Goal: Transaction & Acquisition: Subscribe to service/newsletter

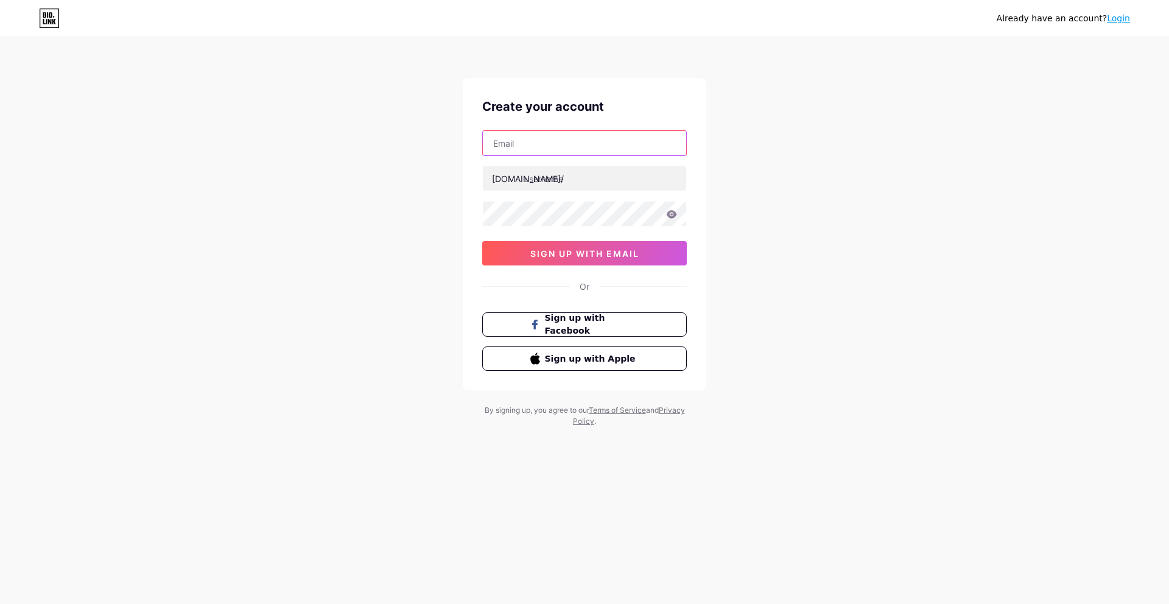
click at [615, 142] on input "text" at bounding box center [584, 143] width 203 height 24
click at [740, 139] on div "Already have an account? Login Create your account [DOMAIN_NAME]/ 0cAFcWeA45fkn…" at bounding box center [584, 233] width 1169 height 466
click at [549, 145] on input "text" at bounding box center [584, 143] width 203 height 24
type input "[PERSON_NAME][EMAIL_ADDRESS][PERSON_NAME][DOMAIN_NAME]"
click at [543, 181] on input "text" at bounding box center [584, 178] width 203 height 24
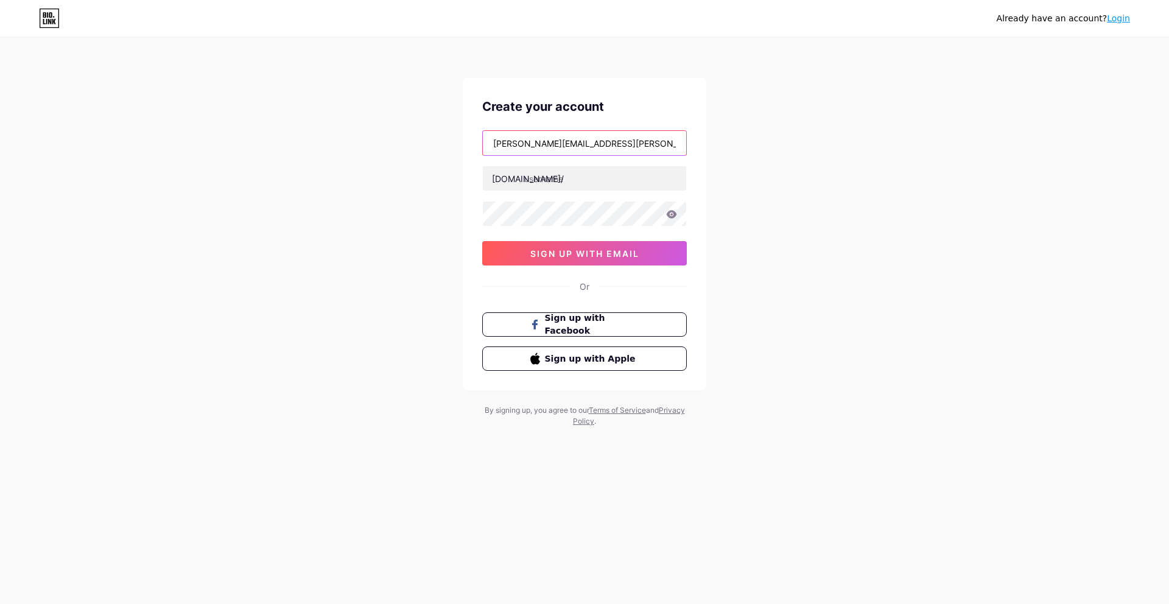
click at [608, 145] on input "[PERSON_NAME][EMAIL_ADDRESS][PERSON_NAME][DOMAIN_NAME]" at bounding box center [584, 143] width 203 height 24
click at [585, 176] on input "text" at bounding box center [584, 178] width 203 height 24
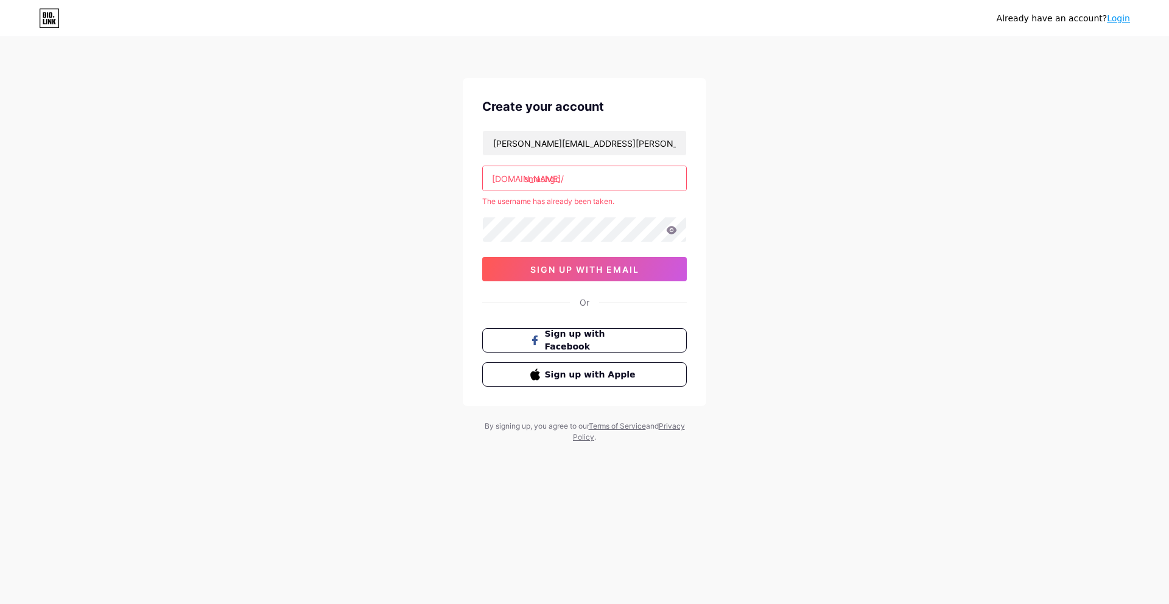
click at [550, 178] on input "smashgc" at bounding box center [584, 178] width 203 height 24
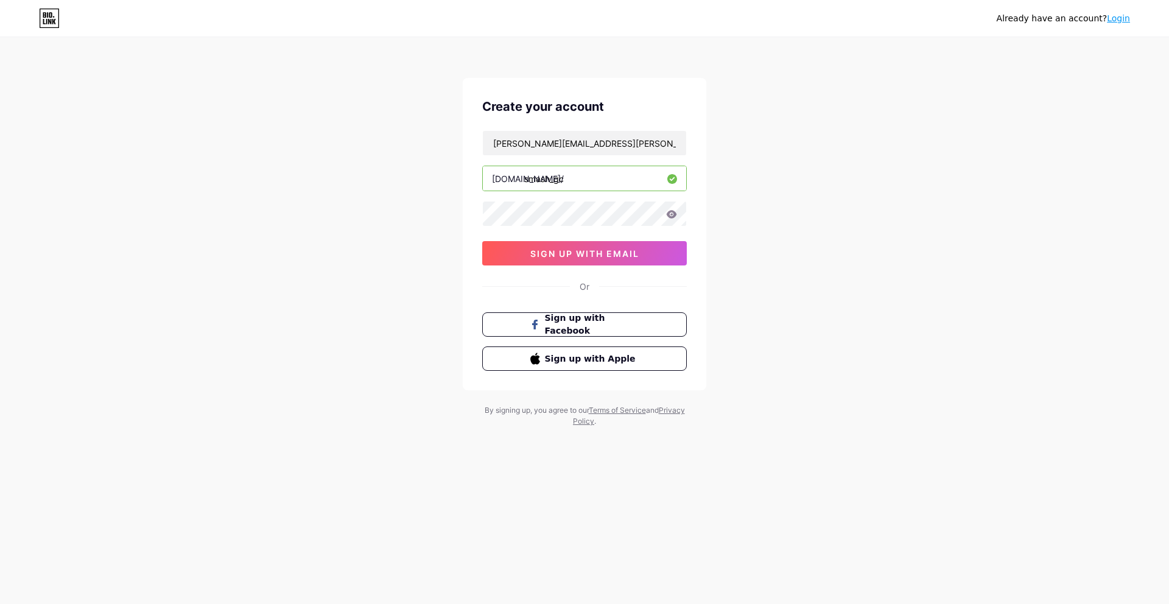
type input "smash_gc"
click at [457, 217] on div "Already have an account? Login Create your account [PERSON_NAME][EMAIL_ADDRESS]…" at bounding box center [584, 233] width 1169 height 466
click at [750, 204] on div "Already have an account? Login Create your account [PERSON_NAME][EMAIL_ADDRESS]…" at bounding box center [584, 233] width 1169 height 466
click at [456, 272] on div "Already have an account? Login Create your account [PERSON_NAME][EMAIL_ADDRESS]…" at bounding box center [584, 233] width 1169 height 466
click at [671, 226] on div at bounding box center [584, 214] width 204 height 26
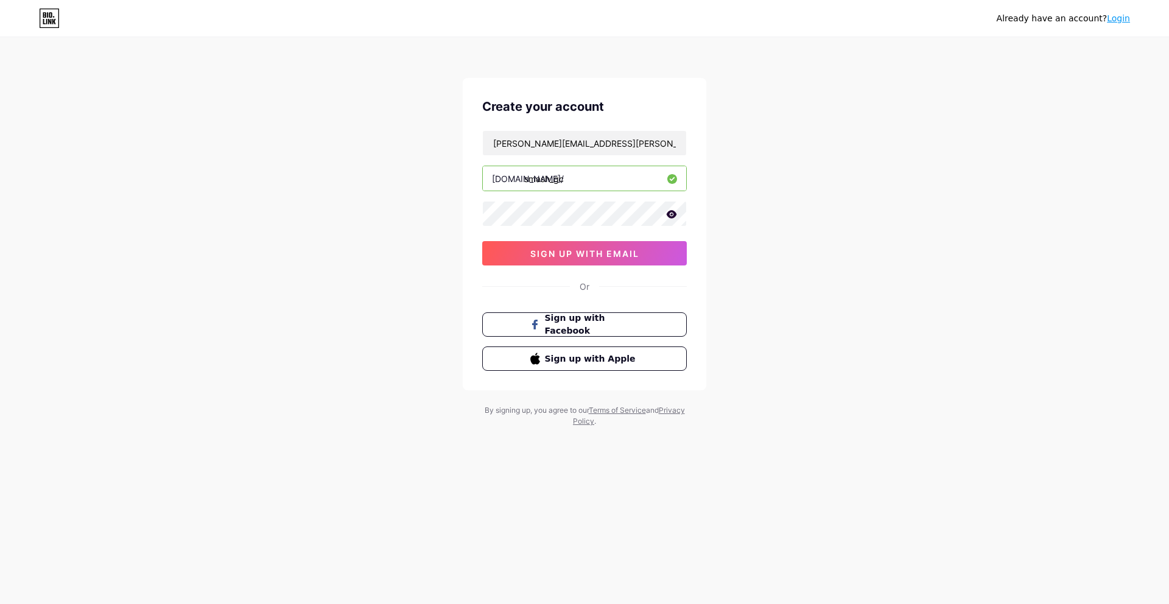
click at [669, 214] on icon at bounding box center [671, 214] width 11 height 9
click at [585, 257] on span "sign up with email" at bounding box center [584, 253] width 109 height 10
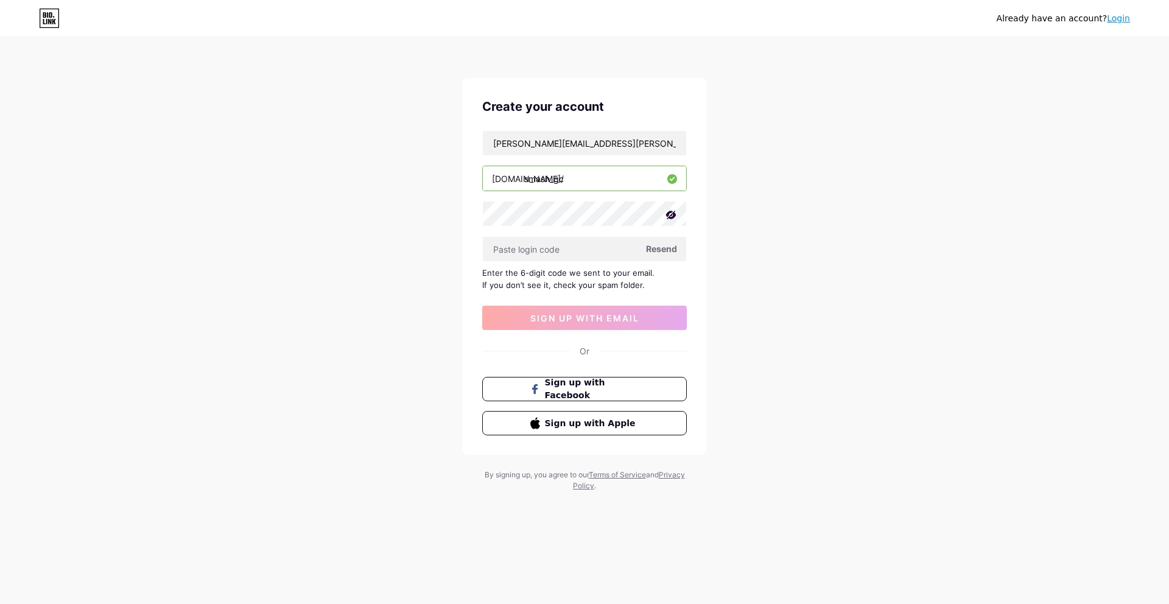
click at [665, 246] on span "Resend" at bounding box center [661, 248] width 31 height 13
click at [556, 148] on input "[PERSON_NAME][EMAIL_ADDRESS][PERSON_NAME][DOMAIN_NAME]" at bounding box center [584, 143] width 203 height 24
click at [557, 247] on input "text" at bounding box center [584, 249] width 203 height 24
paste input "820402"
type input "820402"
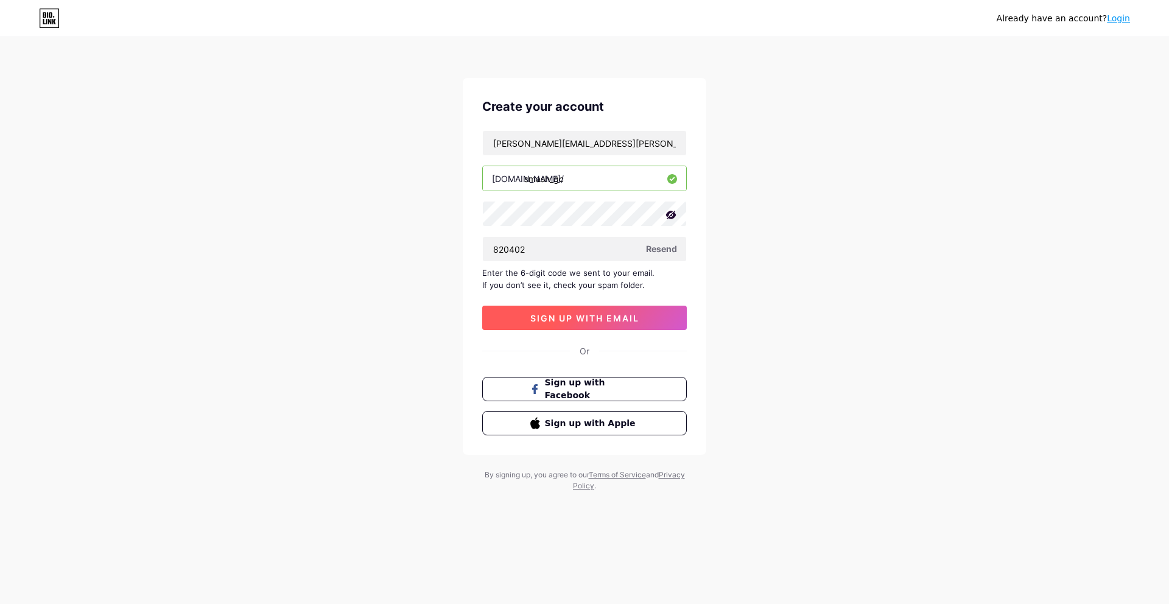
click at [603, 315] on span "sign up with email" at bounding box center [584, 318] width 109 height 10
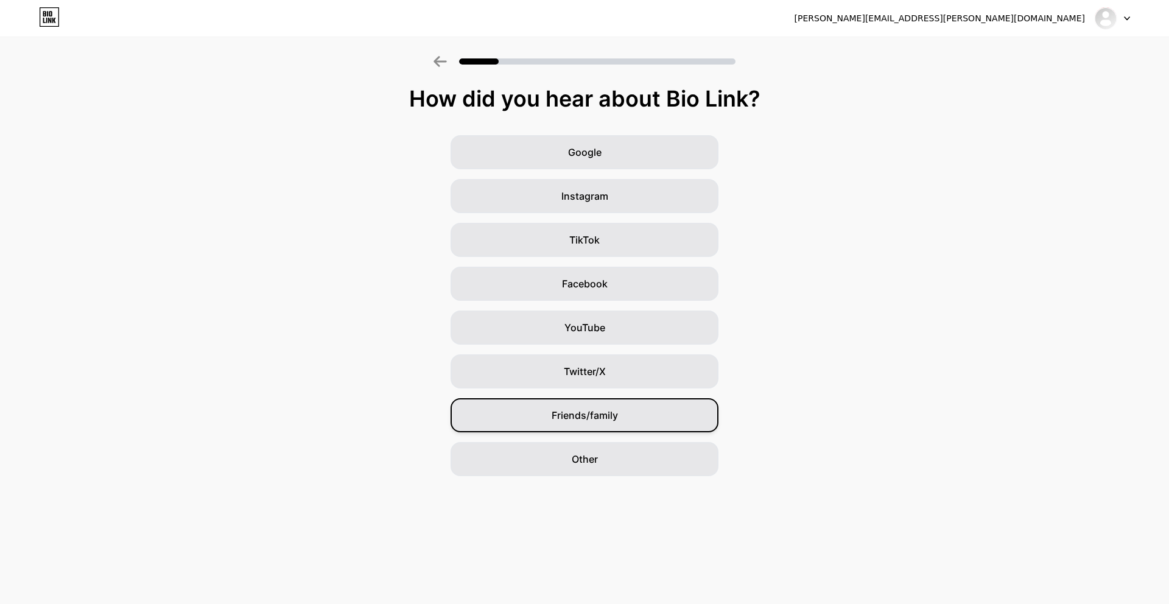
click at [615, 419] on span "Friends/family" at bounding box center [584, 415] width 66 height 15
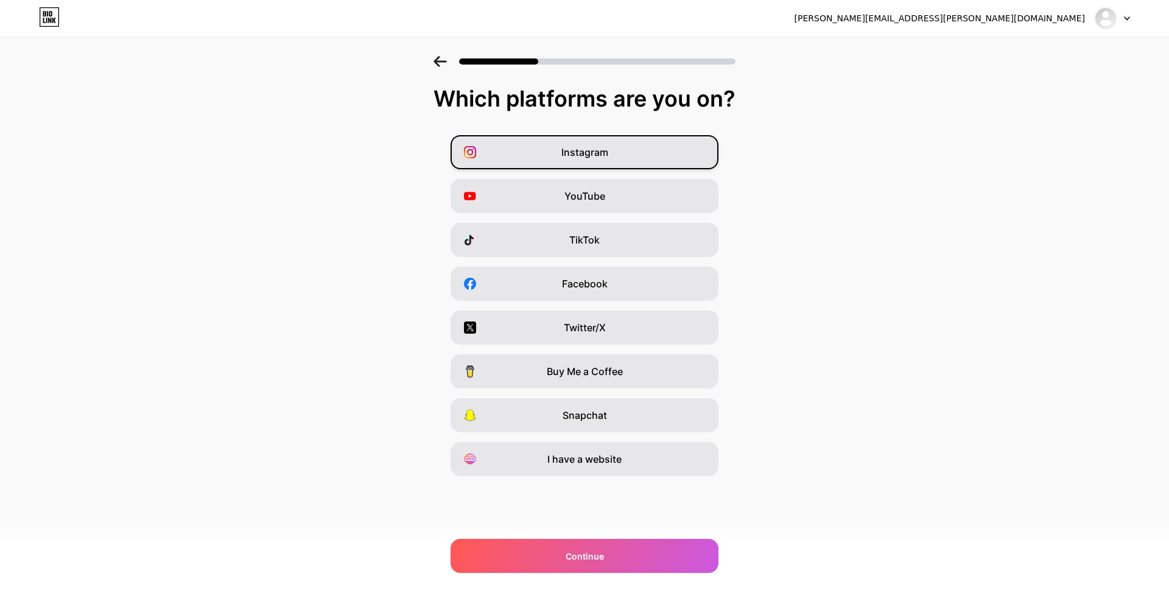
click at [556, 145] on div "Instagram" at bounding box center [584, 152] width 268 height 34
click at [594, 190] on span "YouTube" at bounding box center [584, 196] width 41 height 15
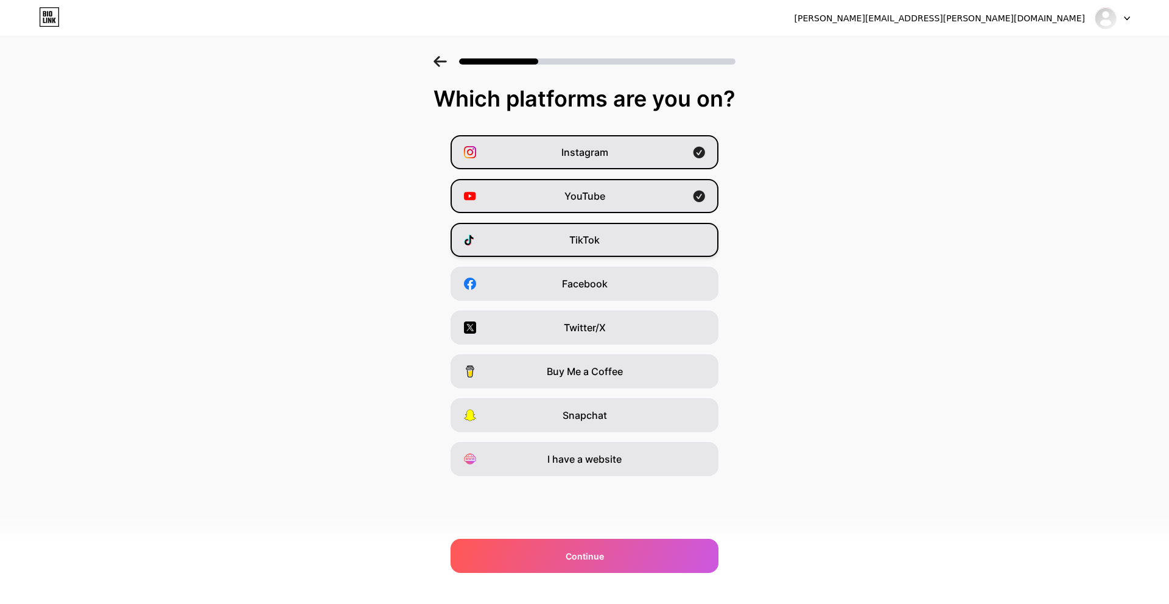
click at [595, 224] on div "TikTok" at bounding box center [584, 240] width 268 height 34
click at [599, 274] on div "Facebook" at bounding box center [584, 284] width 268 height 34
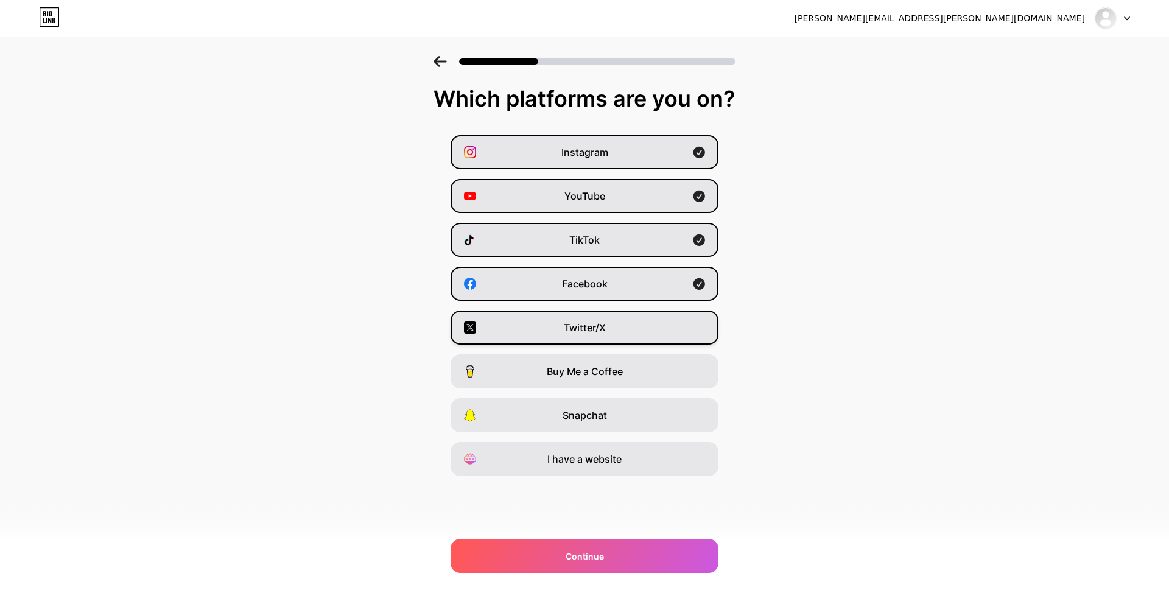
click at [602, 334] on span "Twitter/X" at bounding box center [585, 327] width 42 height 15
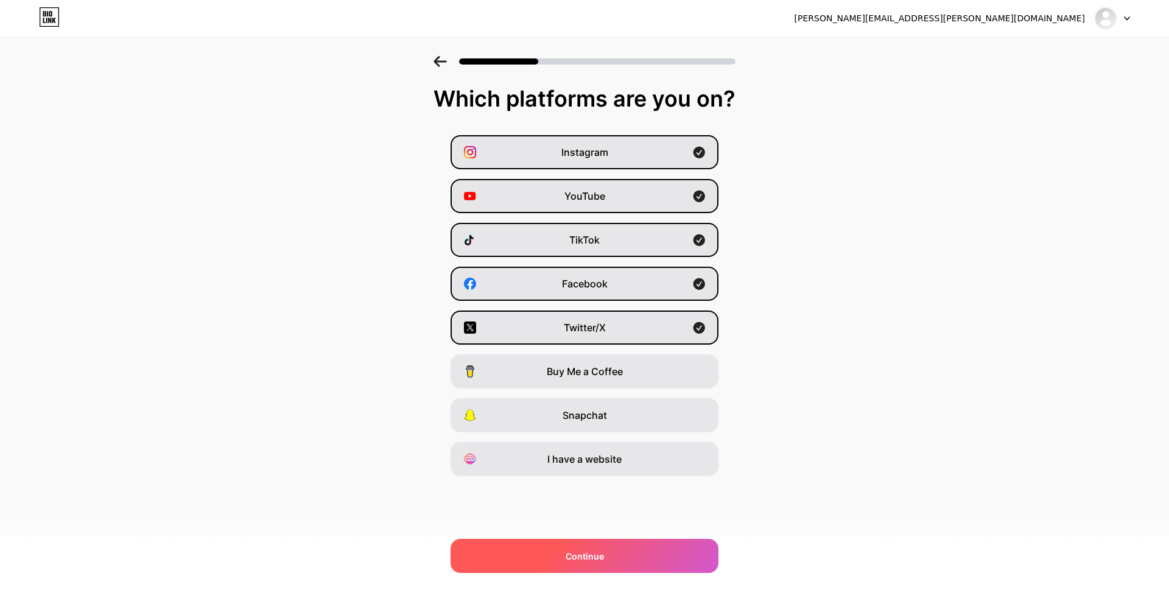
click at [609, 551] on div "Continue" at bounding box center [584, 556] width 268 height 34
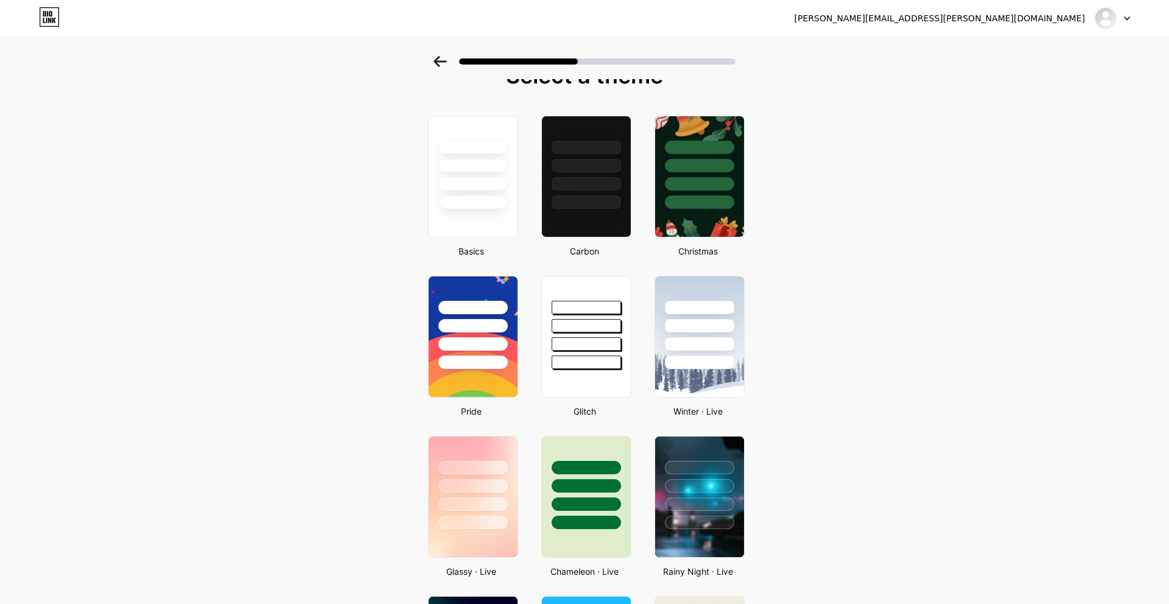
scroll to position [30, 0]
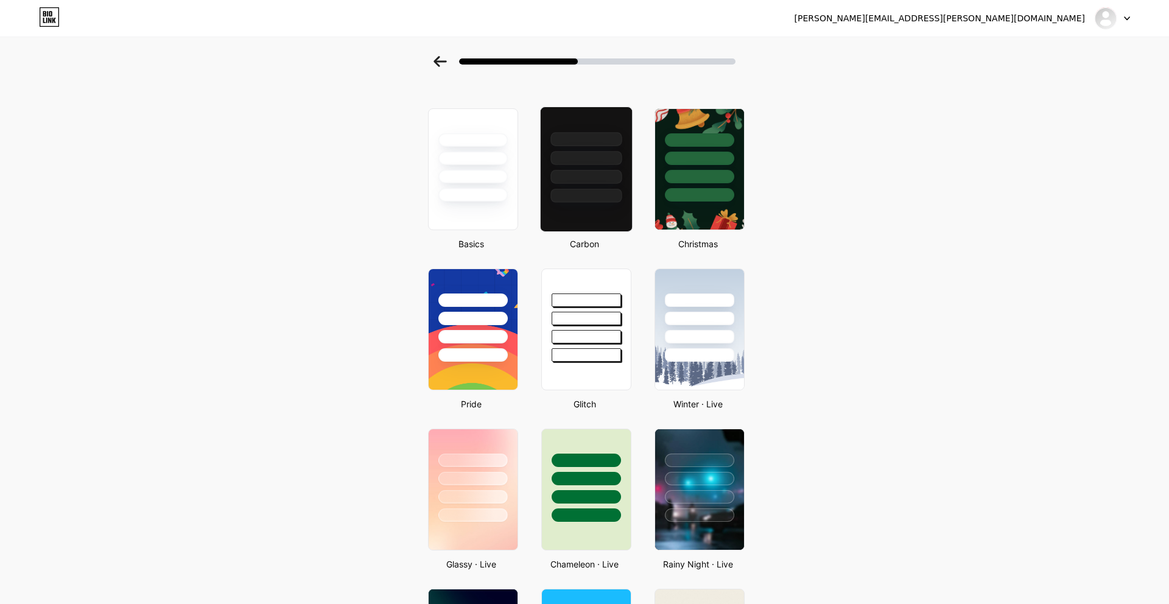
click at [578, 141] on div at bounding box center [585, 139] width 71 height 14
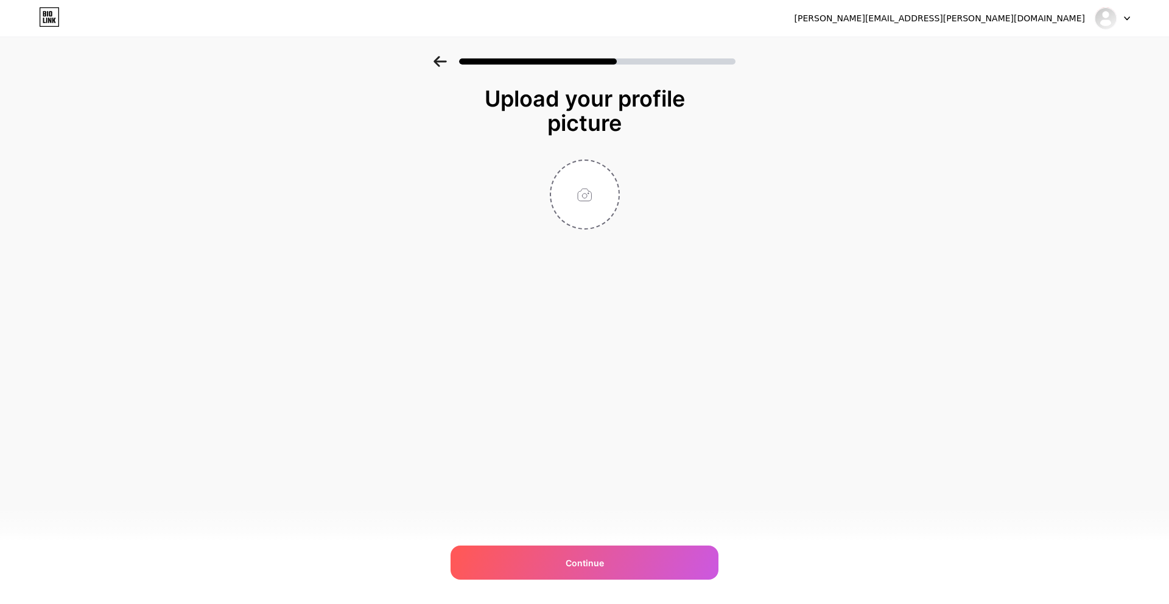
type input "C:\fakepath\Untitled design (10).png"
click at [598, 201] on img at bounding box center [585, 194] width 70 height 70
click at [590, 201] on img at bounding box center [585, 194] width 70 height 70
click at [597, 585] on div "[PERSON_NAME][EMAIL_ADDRESS][PERSON_NAME][DOMAIN_NAME] Logout Link Copied Uploa…" at bounding box center [584, 302] width 1169 height 604
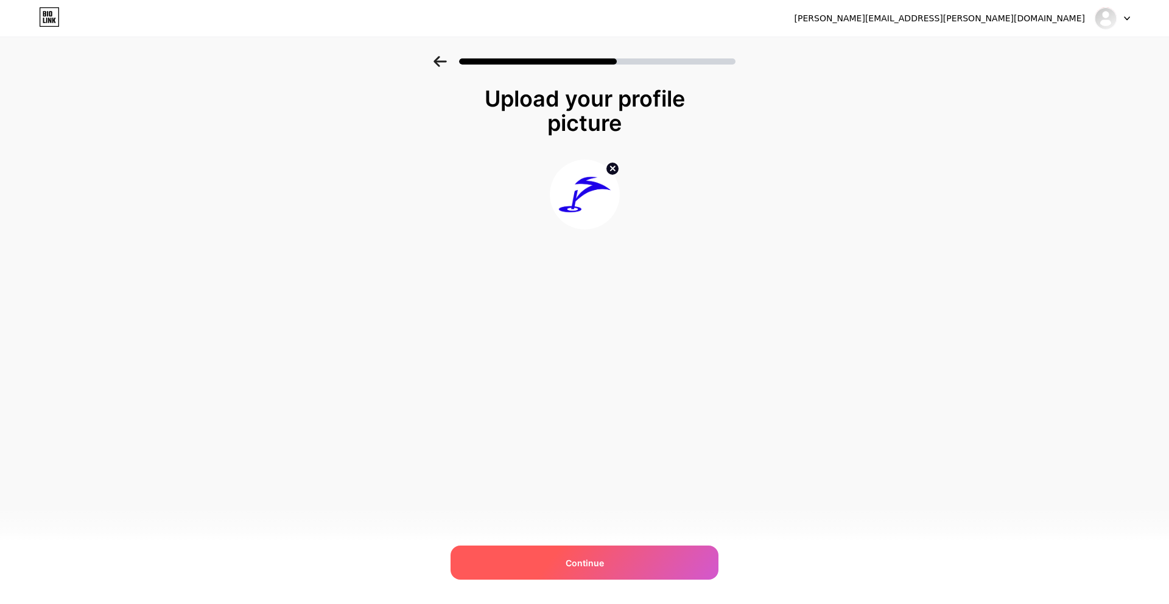
click at [597, 560] on span "Continue" at bounding box center [584, 562] width 38 height 13
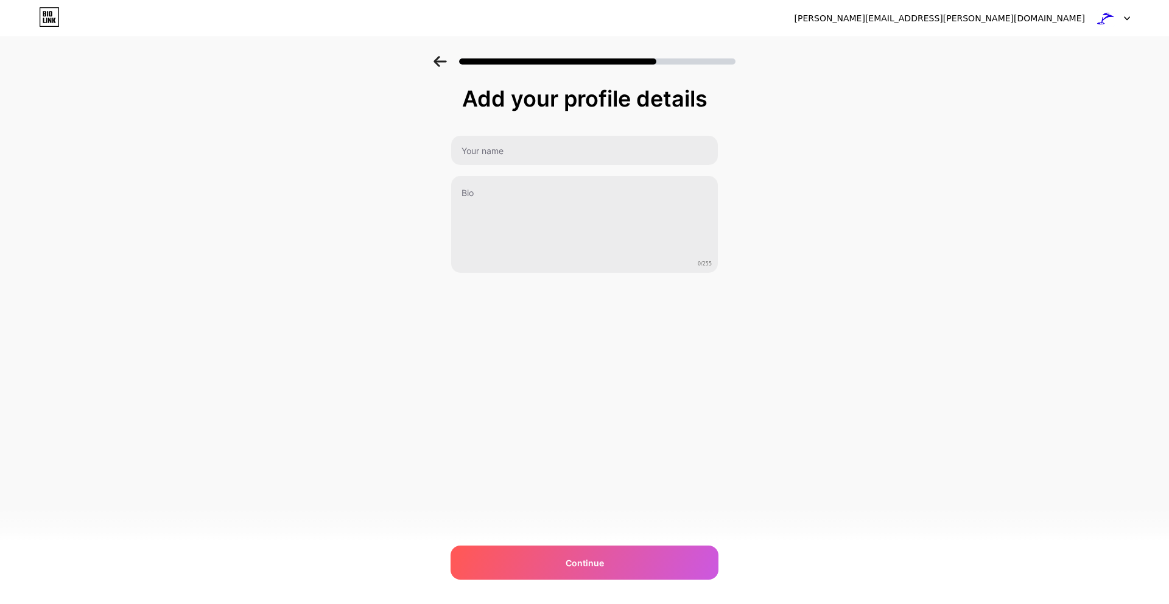
click at [1105, 15] on img at bounding box center [1105, 18] width 23 height 23
click at [1107, 15] on img at bounding box center [1105, 18] width 23 height 23
click at [534, 150] on input "text" at bounding box center [584, 150] width 267 height 29
type input "Smash GC"
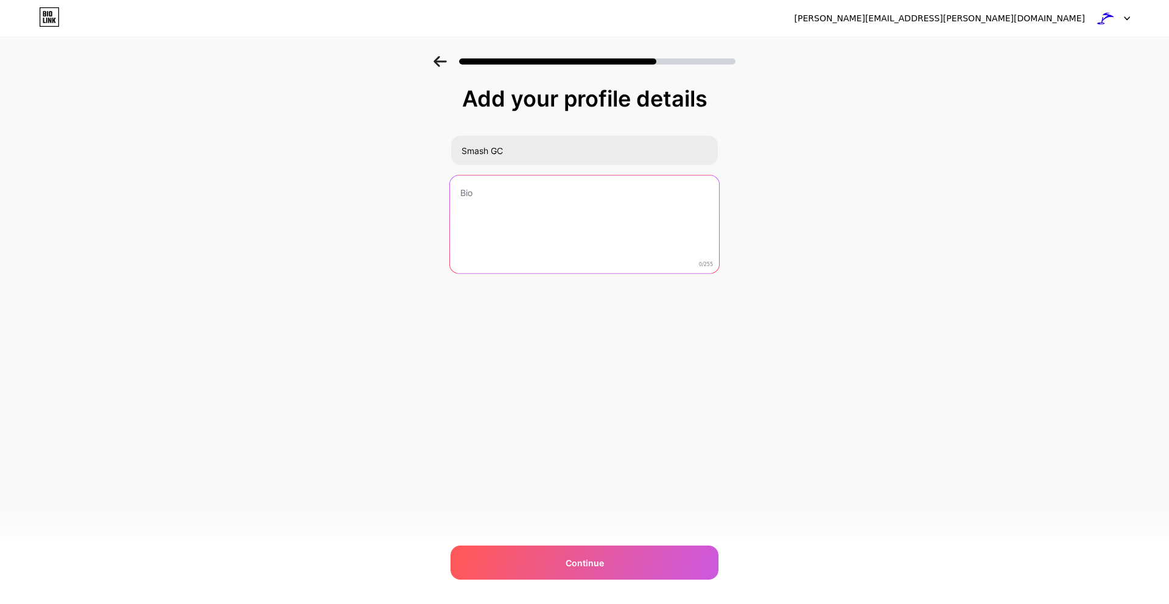
click at [565, 212] on textarea at bounding box center [584, 224] width 269 height 99
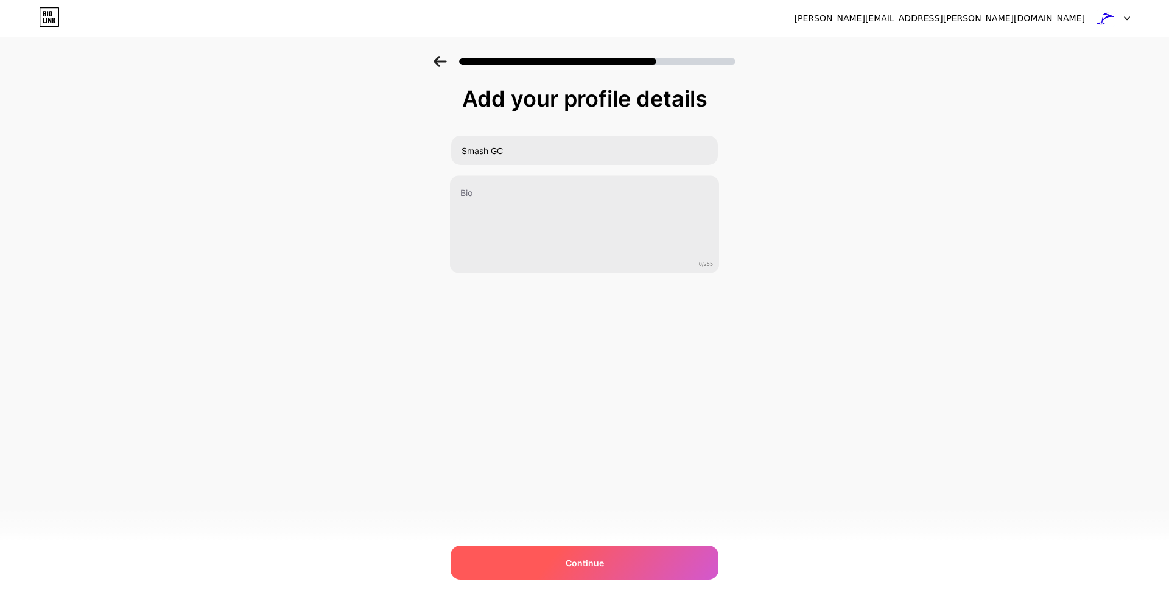
click at [615, 555] on div "Continue" at bounding box center [584, 562] width 268 height 34
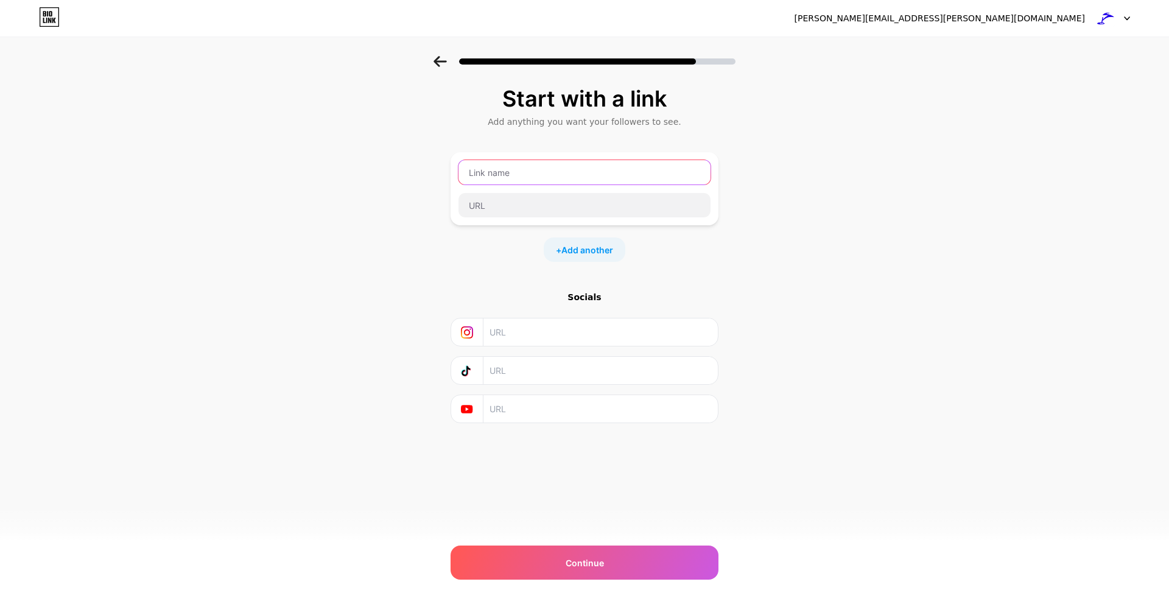
click at [525, 167] on input "text" at bounding box center [584, 172] width 252 height 24
click at [506, 323] on input "text" at bounding box center [599, 331] width 221 height 27
paste input "[URL][DOMAIN_NAME]"
type input "[URL][DOMAIN_NAME]"
click at [523, 377] on input "text" at bounding box center [599, 370] width 221 height 27
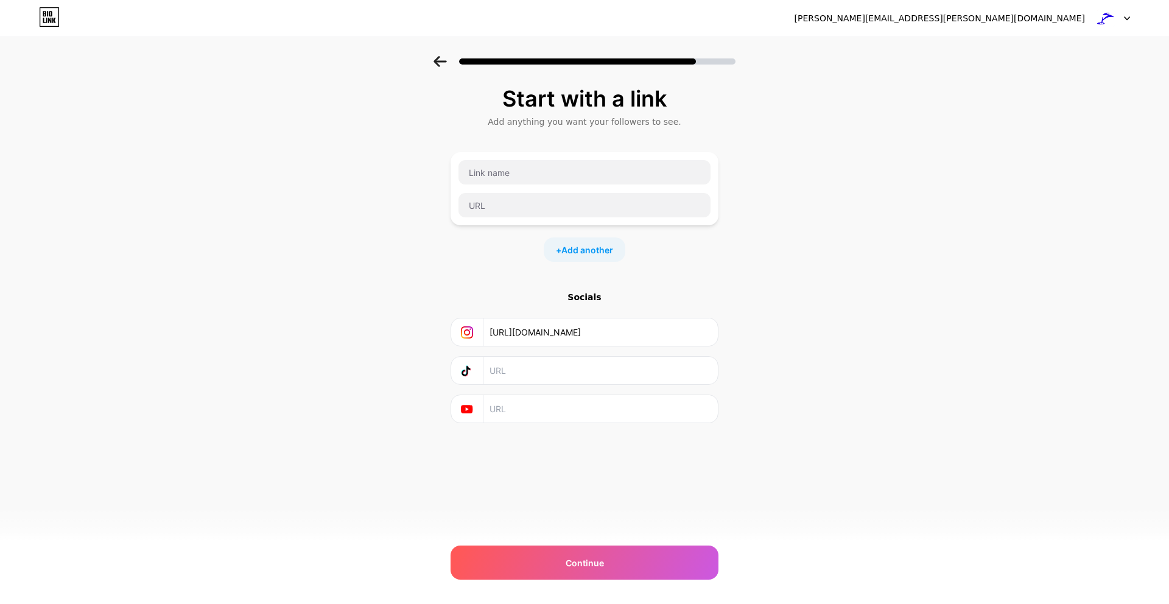
paste input "[URL][DOMAIN_NAME]"
type input "[URL][DOMAIN_NAME]"
click at [512, 413] on input "text" at bounding box center [599, 408] width 221 height 27
paste input "[URL][DOMAIN_NAME]"
type input "[URL][DOMAIN_NAME]"
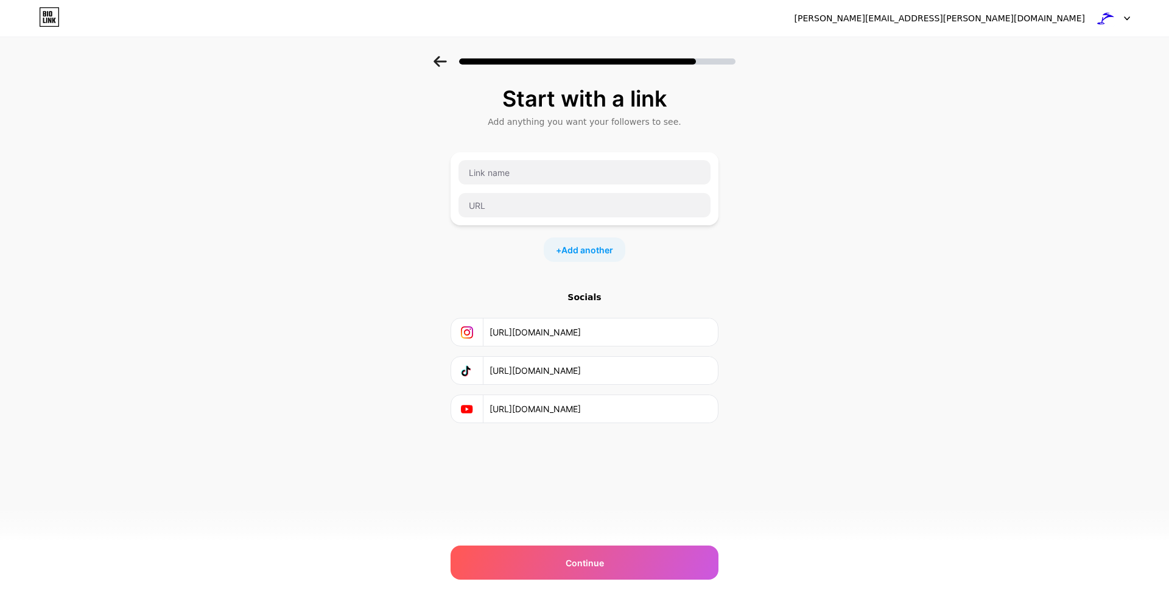
click at [595, 461] on div "Start with a link Add anything you want your followers to see. + Add another So…" at bounding box center [584, 284] width 268 height 397
click at [520, 170] on input "text" at bounding box center [584, 172] width 252 height 24
type input "Smash GC Website"
click at [508, 208] on input "text" at bounding box center [584, 205] width 252 height 24
type input "[DOMAIN_NAME]"
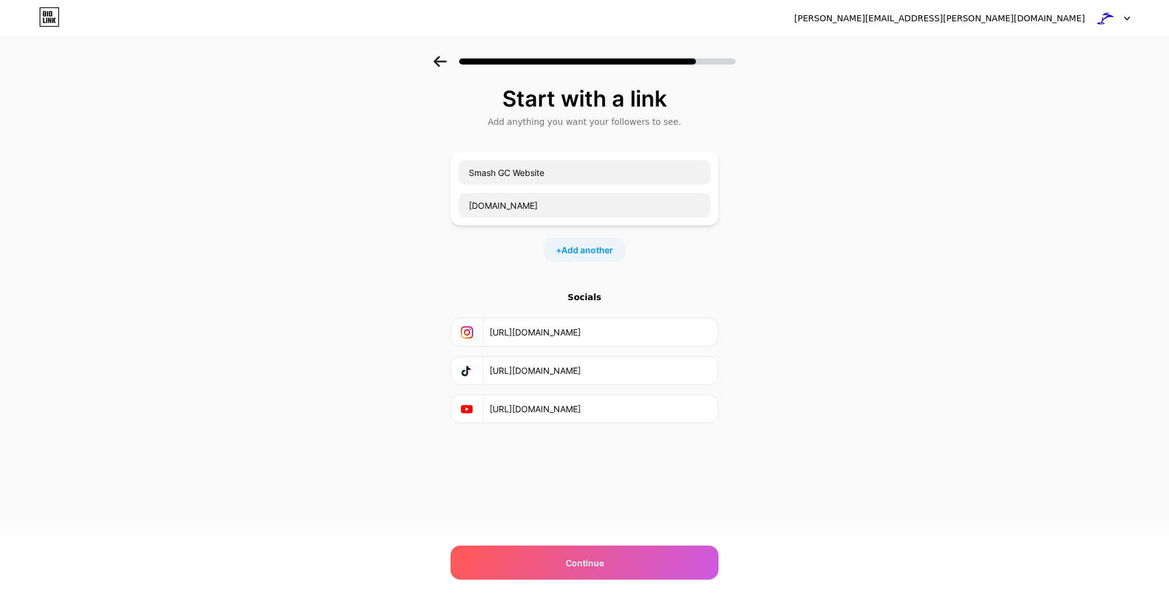
click at [579, 279] on div "Start with a link Add anything you want your followers to see. Smash GC Website…" at bounding box center [584, 254] width 268 height 337
click at [589, 549] on div "Continue" at bounding box center [584, 562] width 268 height 34
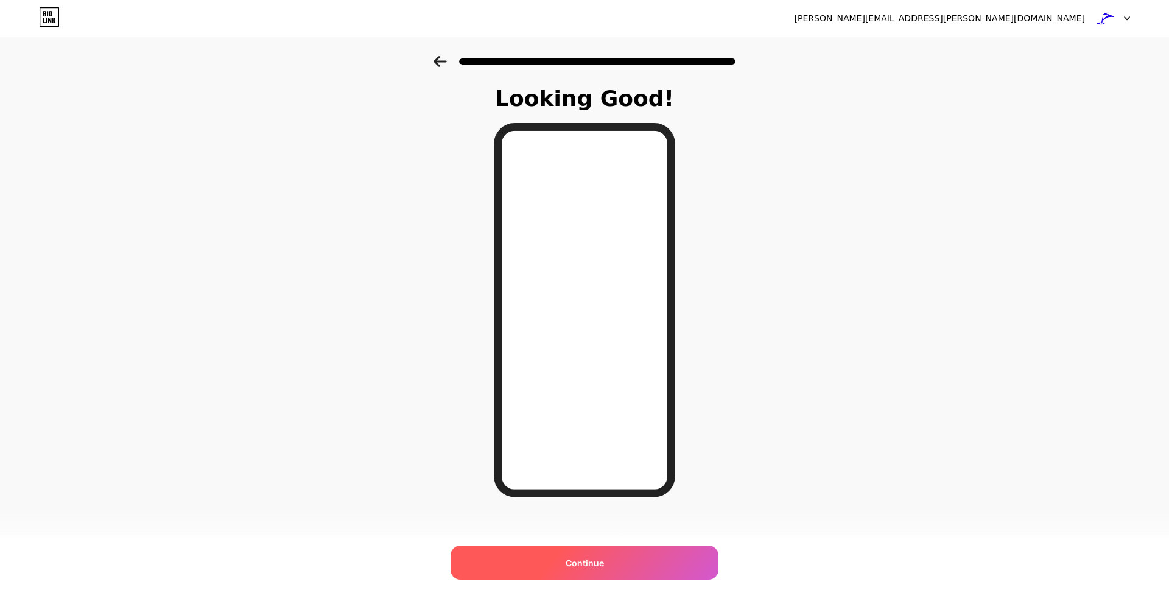
click at [590, 568] on span "Continue" at bounding box center [584, 562] width 38 height 13
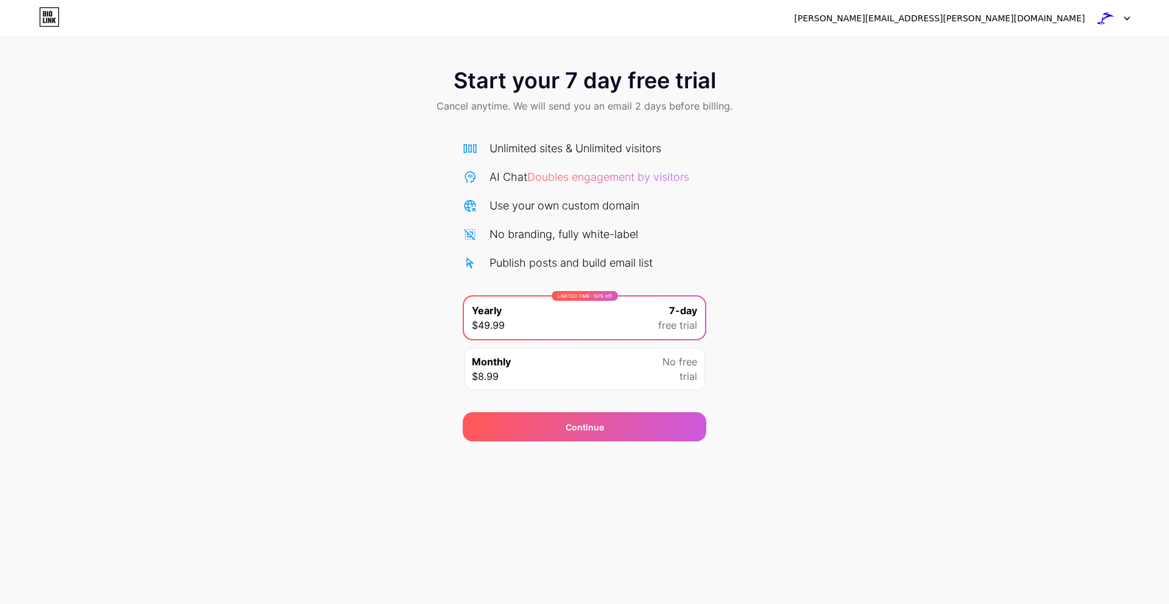
click at [613, 377] on div "Monthly $8.99 No free trial" at bounding box center [584, 369] width 241 height 43
click at [613, 337] on div "LIMITED TIME : 50% off Yearly $49.99 7-day free trial" at bounding box center [584, 317] width 241 height 43
click at [1032, 23] on div "[PERSON_NAME][EMAIL_ADDRESS][PERSON_NAME][DOMAIN_NAME]" at bounding box center [939, 18] width 290 height 13
click at [1116, 16] on img at bounding box center [1105, 18] width 23 height 23
click at [874, 75] on div "Start your 7 day free trial Cancel anytime. We will send you an email 2 days be…" at bounding box center [584, 92] width 1169 height 72
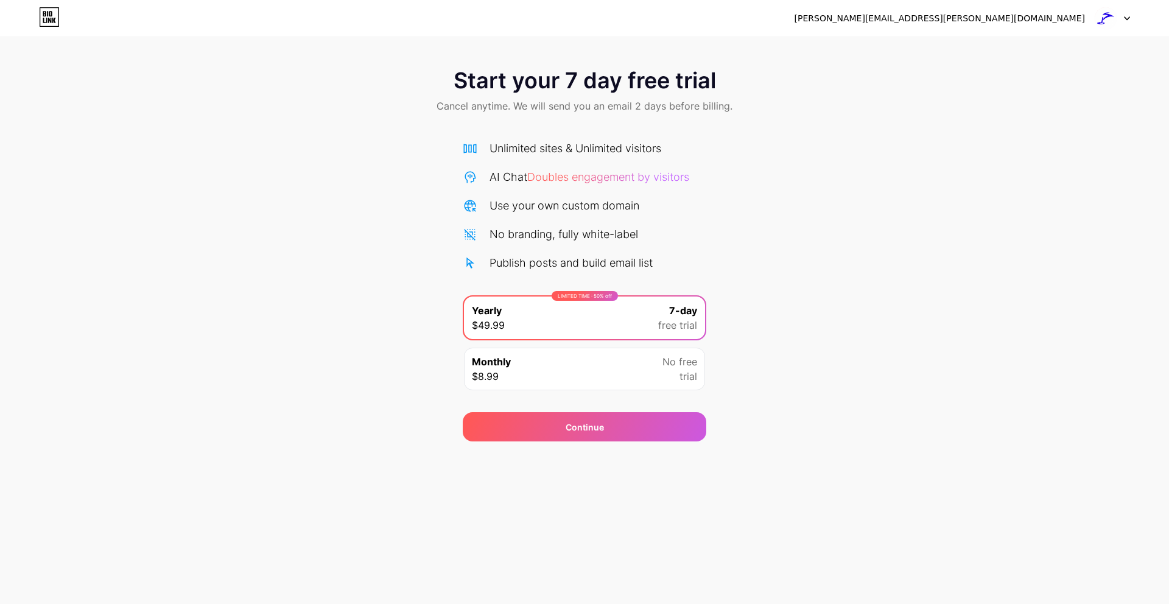
click at [685, 77] on span "Start your 7 day free trial" at bounding box center [584, 80] width 262 height 24
click at [54, 21] on icon at bounding box center [54, 20] width 4 height 5
click at [1061, 17] on div "[PERSON_NAME][EMAIL_ADDRESS][PERSON_NAME][DOMAIN_NAME]" at bounding box center [939, 18] width 290 height 13
click at [1123, 17] on icon at bounding box center [1126, 18] width 6 height 4
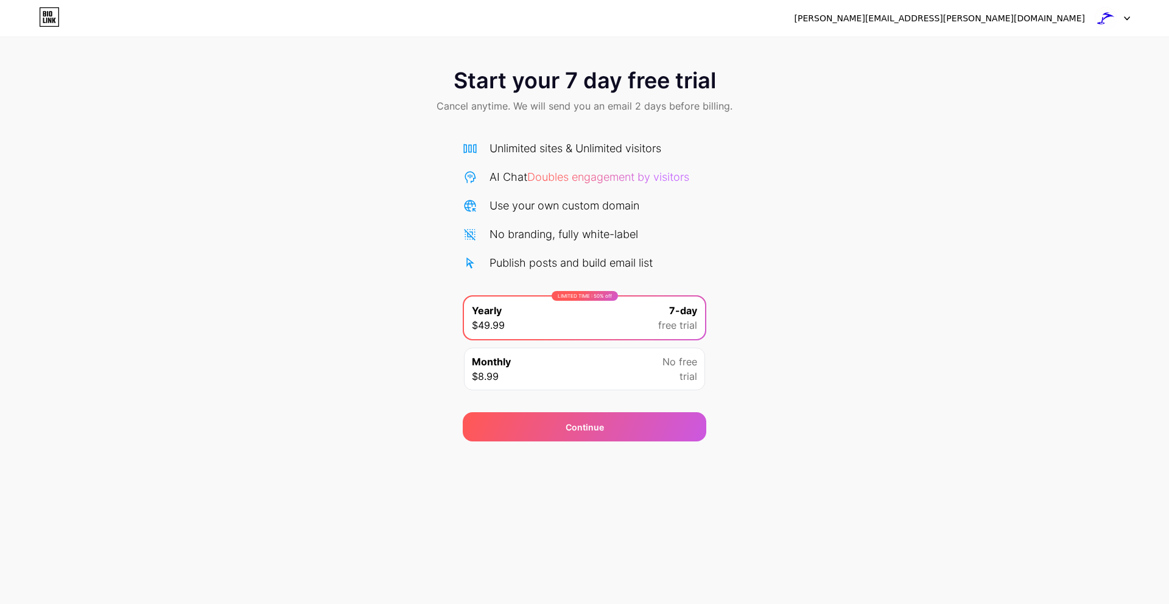
click at [52, 23] on icon at bounding box center [54, 20] width 4 height 5
click at [589, 309] on div "LIMITED TIME : 50% off Yearly $49.99 7-day free trial" at bounding box center [584, 317] width 241 height 43
